Goal: Task Accomplishment & Management: Manage account settings

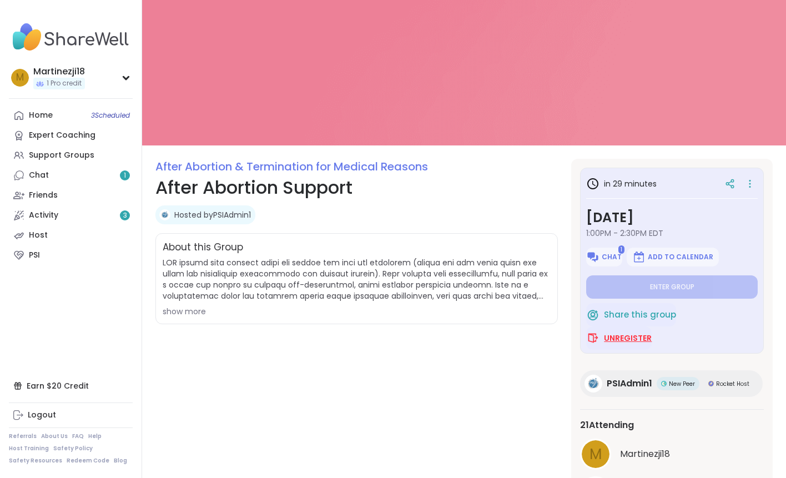
drag, startPoint x: 0, startPoint y: 0, endPoint x: 640, endPoint y: 333, distance: 721.4
click at [640, 333] on span "Unregister" at bounding box center [628, 337] width 48 height 11
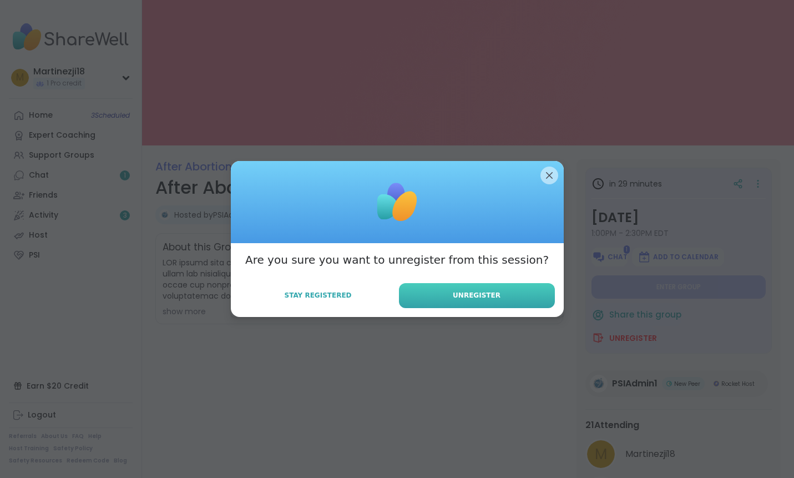
click at [498, 289] on button "Unregister" at bounding box center [477, 295] width 156 height 25
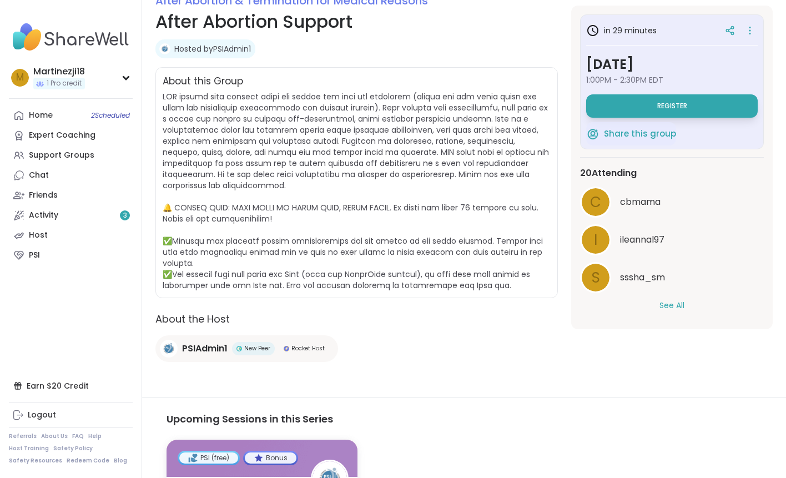
scroll to position [166, 0]
click at [687, 299] on div "c cbmama i ileannal97 s sssha_sm See All" at bounding box center [672, 248] width 184 height 125
click at [679, 305] on button "See All" at bounding box center [671, 306] width 25 height 12
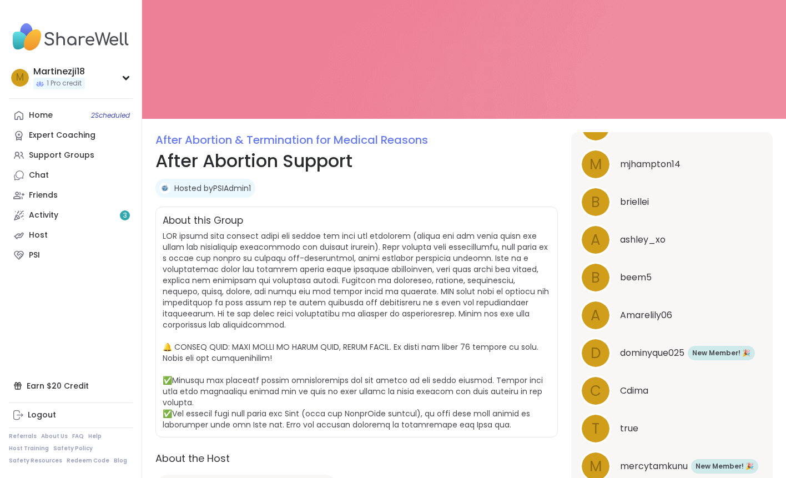
scroll to position [0, 0]
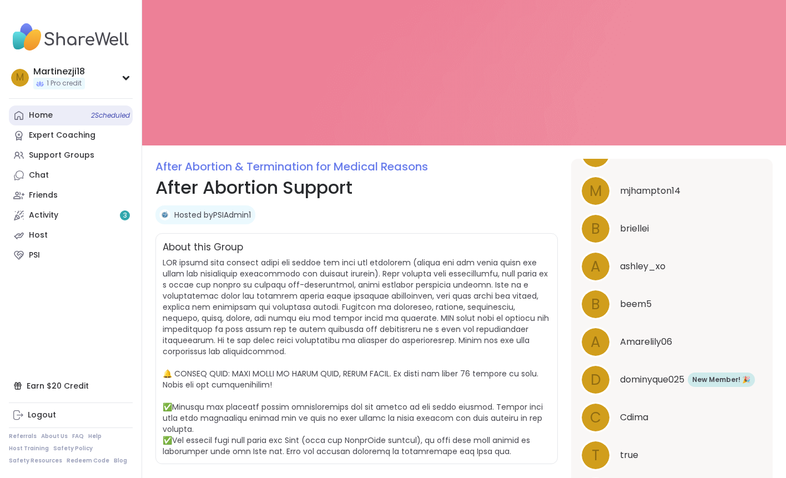
click at [38, 114] on div "Home 2 Scheduled" at bounding box center [41, 115] width 24 height 11
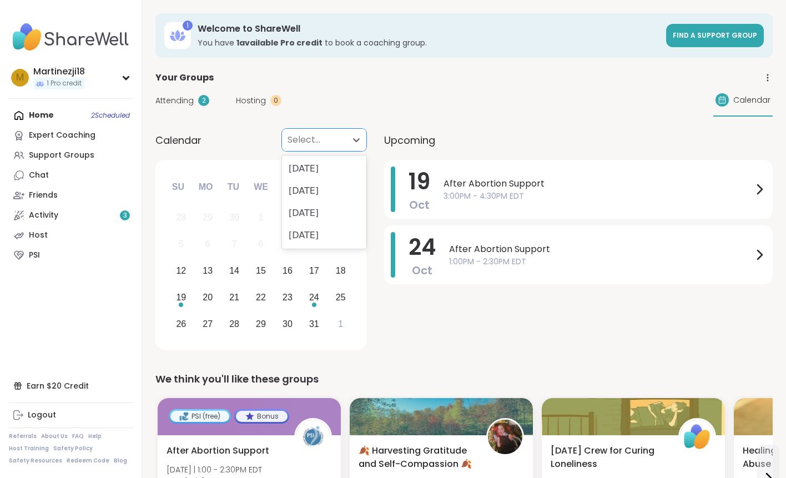
click at [308, 149] on div "Select..." at bounding box center [314, 140] width 64 height 22
click at [324, 188] on div "[DATE]" at bounding box center [324, 191] width 84 height 22
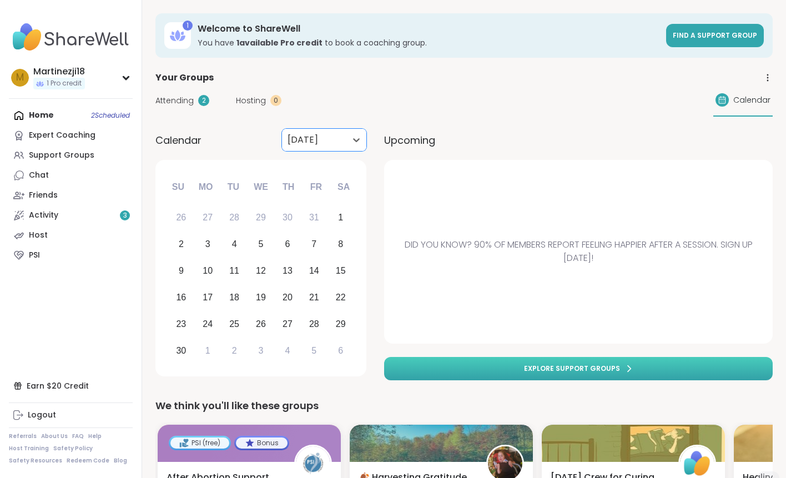
click at [634, 370] on link "Explore support groups" at bounding box center [578, 368] width 388 height 23
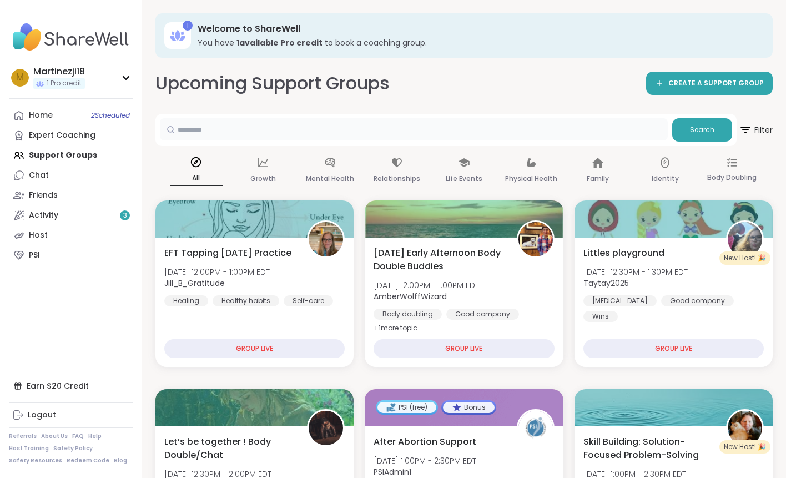
click at [237, 125] on input "text" at bounding box center [414, 129] width 508 height 22
type input "**********"
click at [690, 139] on button "Search" at bounding box center [702, 129] width 60 height 23
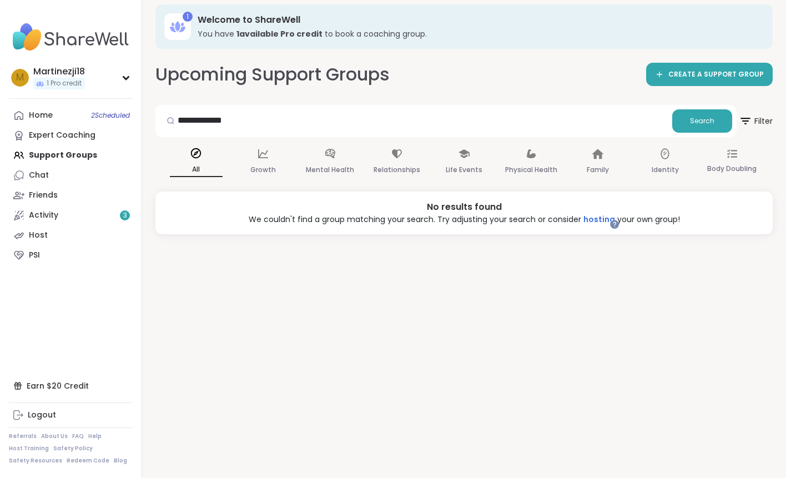
scroll to position [11, 0]
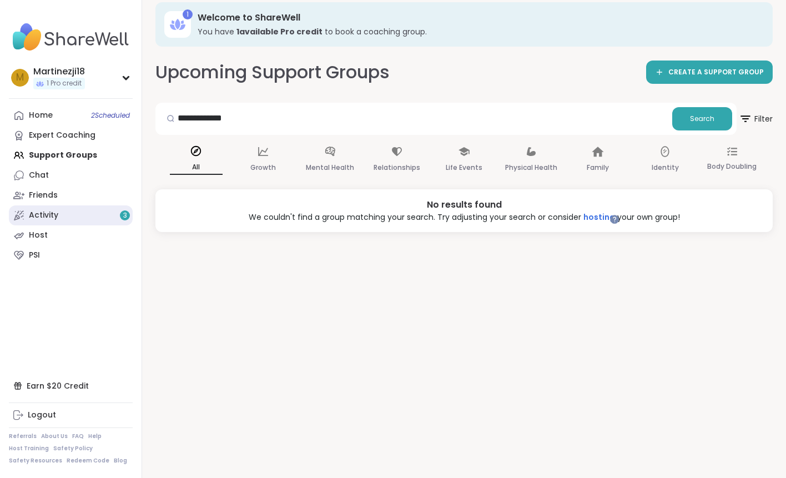
click at [63, 216] on link "Activity 3" at bounding box center [71, 215] width 124 height 20
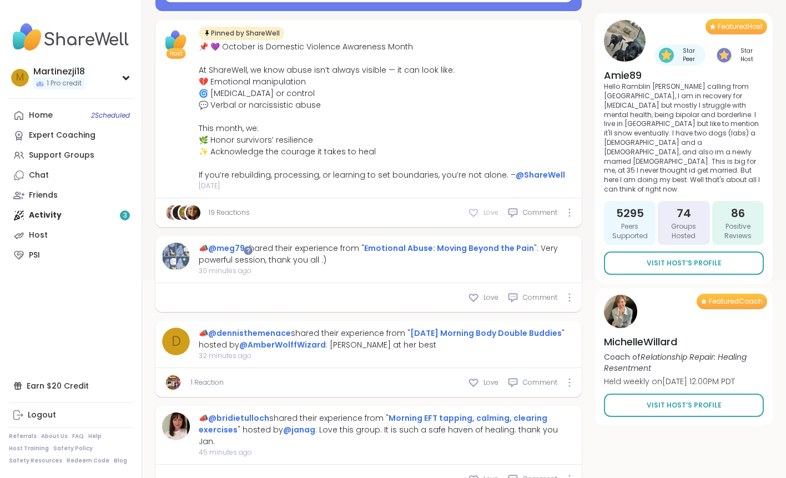
click at [475, 211] on icon at bounding box center [473, 212] width 11 height 11
type textarea "*"
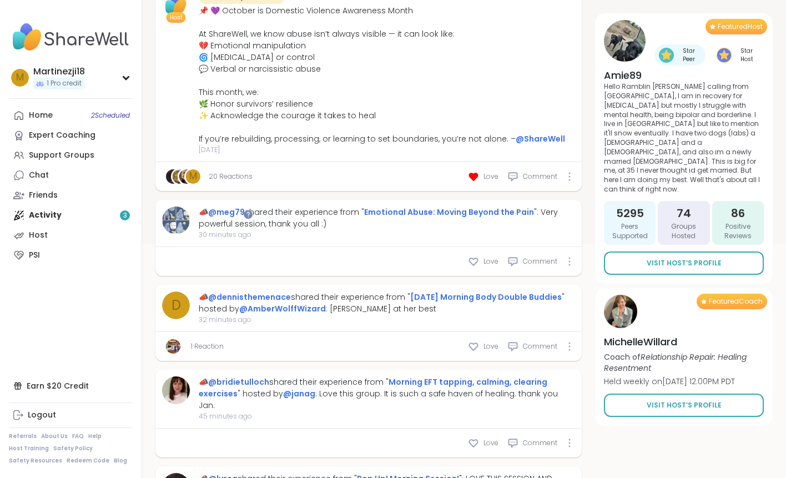
scroll to position [444, 0]
